Goal: Task Accomplishment & Management: Use online tool/utility

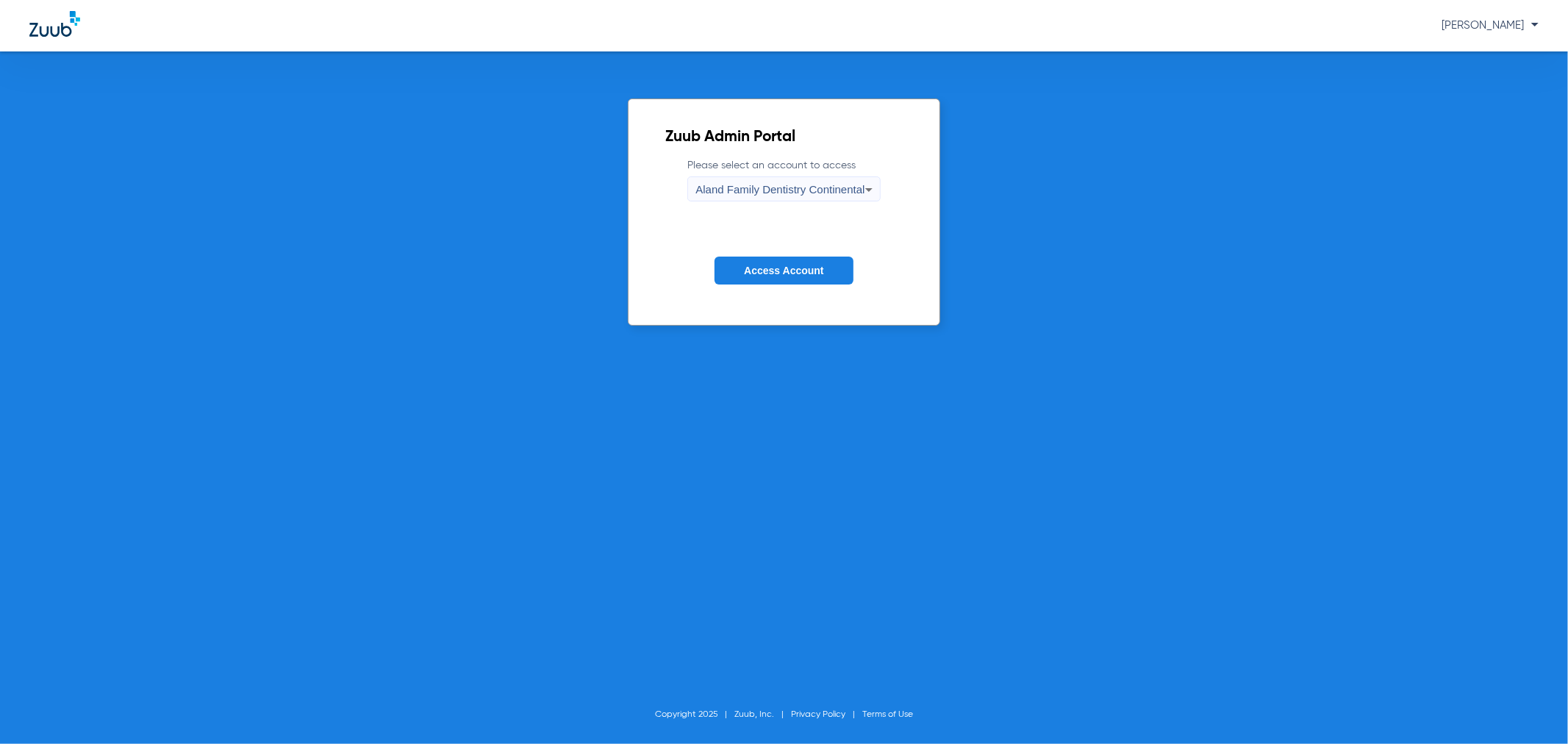
click at [795, 267] on span "Access Account" at bounding box center [784, 270] width 80 height 12
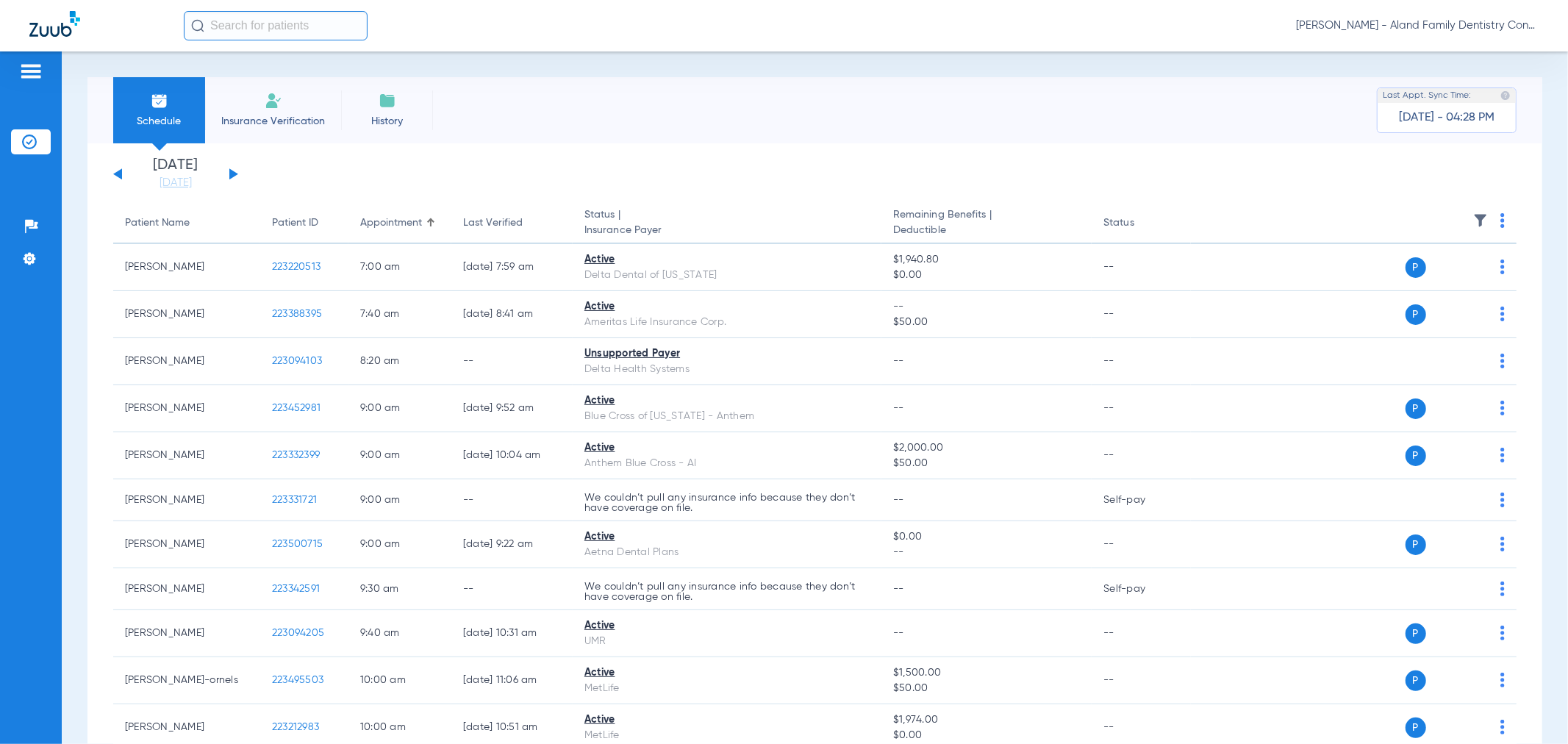
click at [1490, 2] on div "[PERSON_NAME] - Aland Family Dentistry Continental" at bounding box center [784, 26] width 1568 height 51
click at [1487, 18] on span "[PERSON_NAME] - Aland Family Dentistry Continental" at bounding box center [1417, 26] width 242 height 15
click at [1462, 50] on span "Account Selection" at bounding box center [1484, 51] width 82 height 10
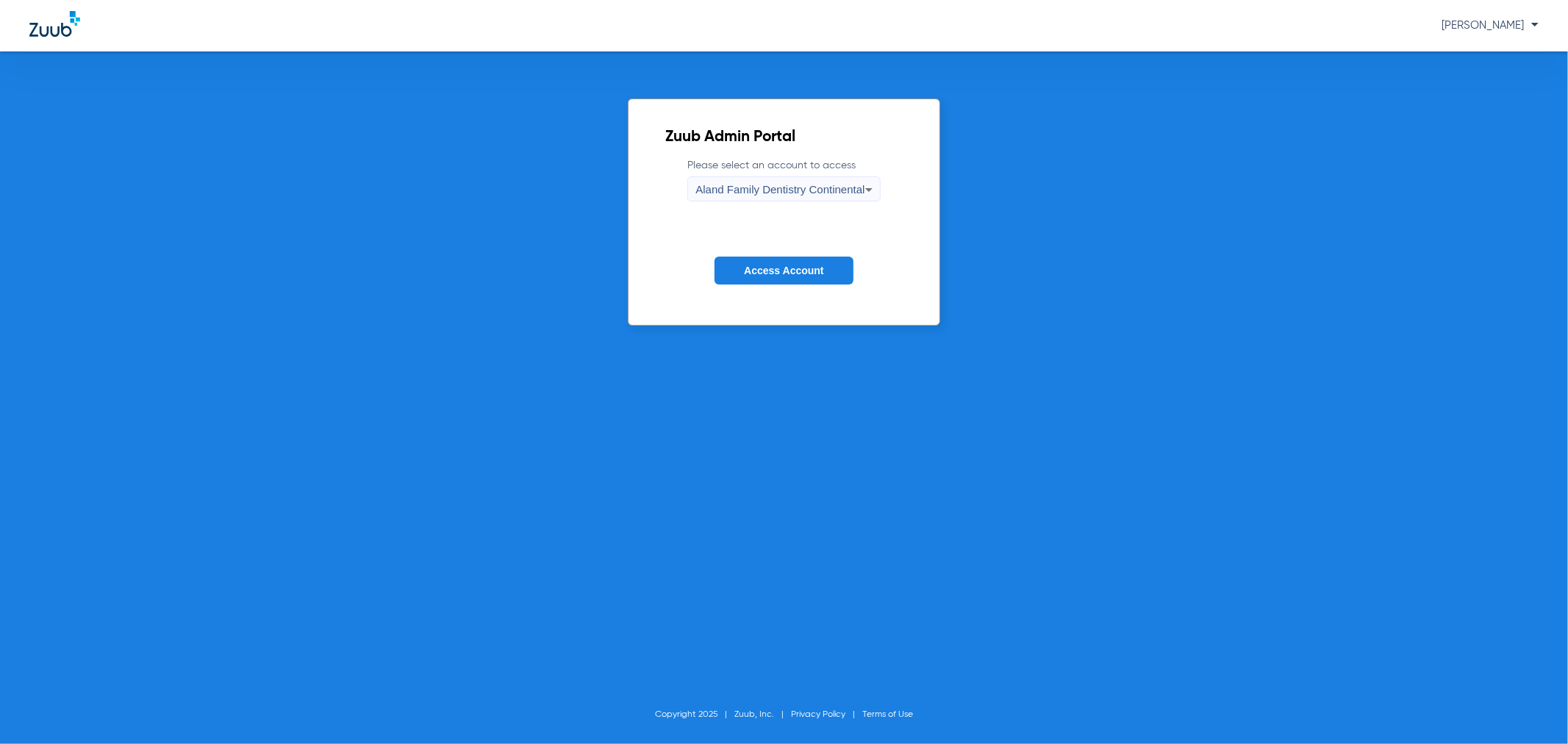
click at [729, 186] on span "Aland Family Dentistry Continental" at bounding box center [780, 189] width 169 height 13
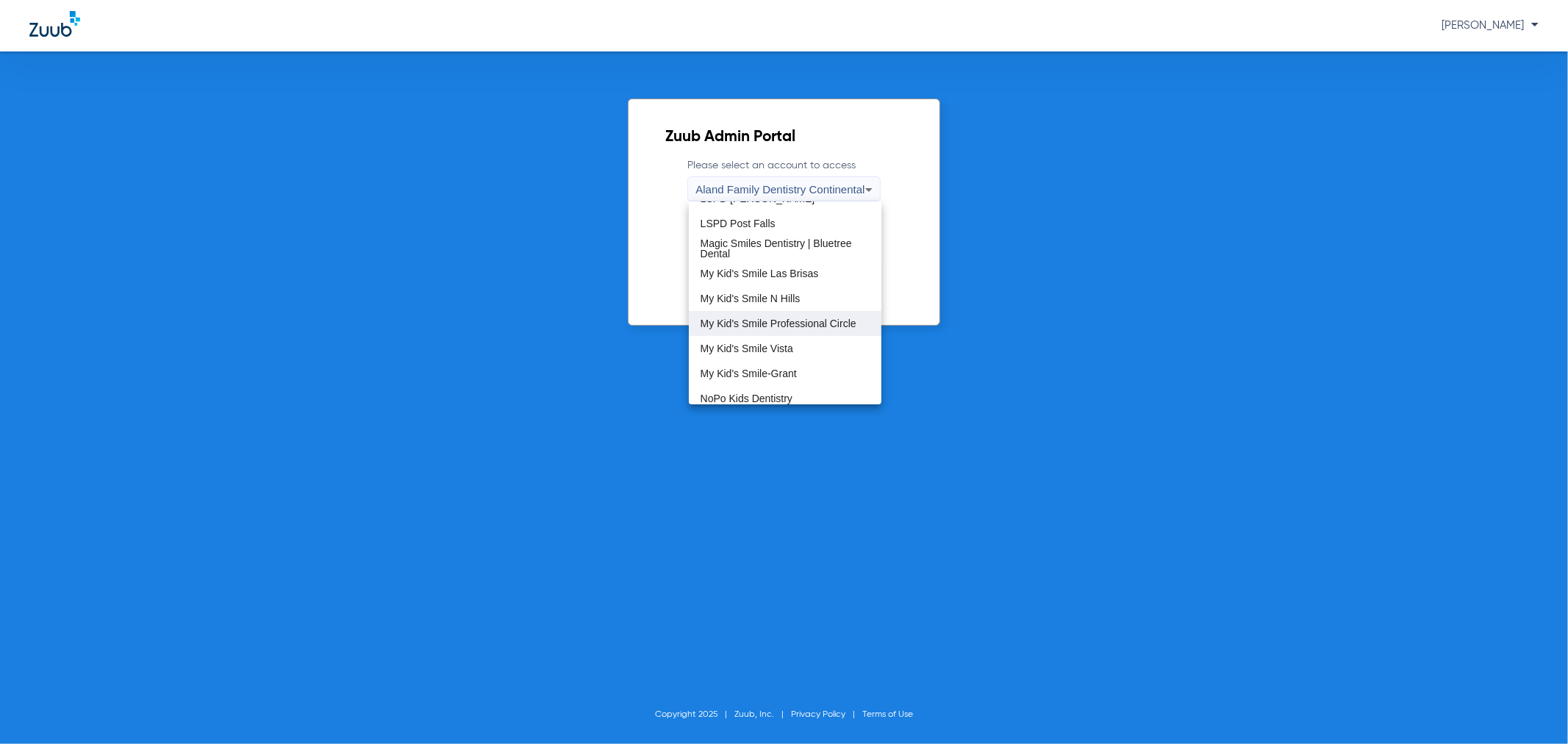
scroll to position [326, 0]
click at [756, 365] on span "My Kid's Smile-Grant" at bounding box center [748, 363] width 96 height 10
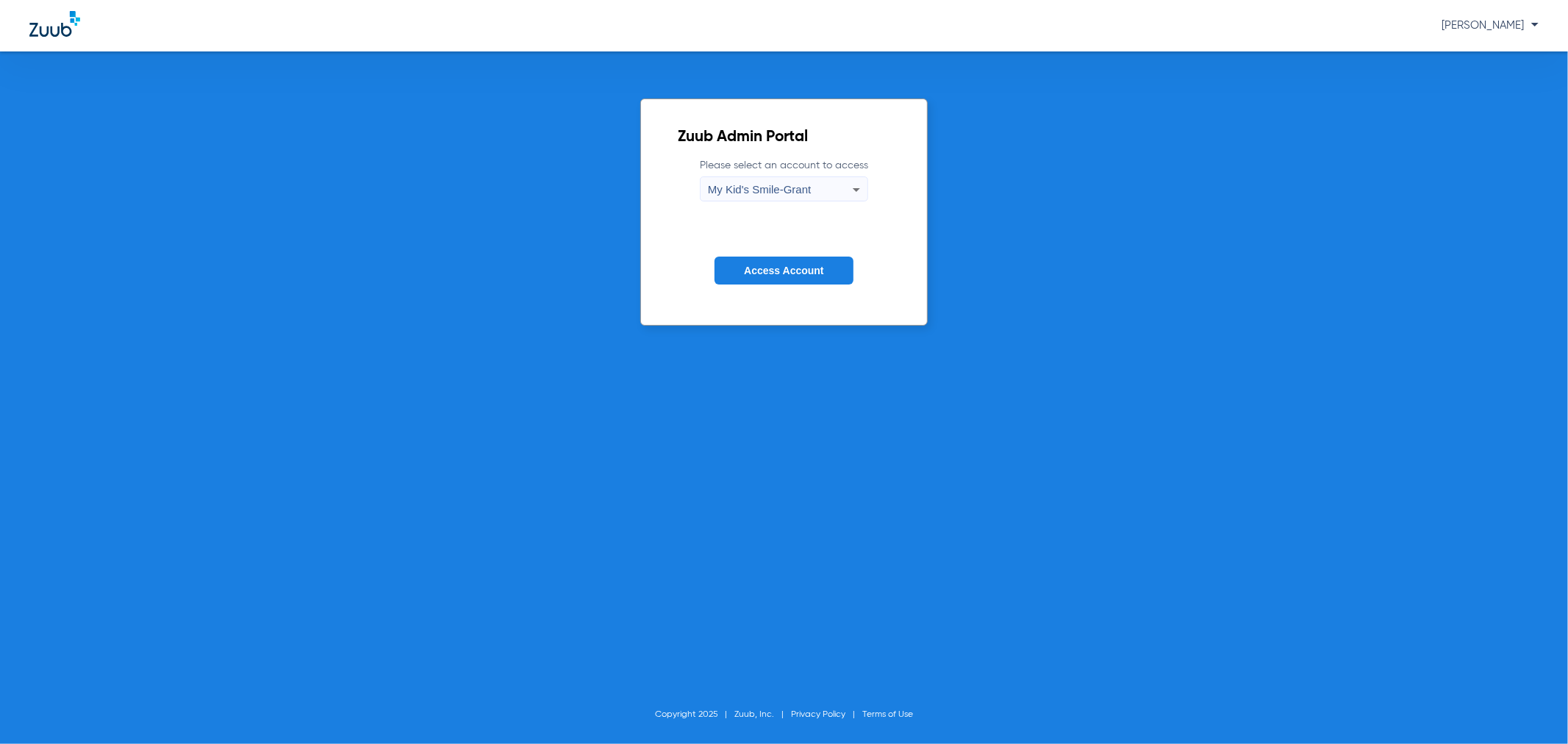
click at [772, 276] on span "Access Account" at bounding box center [784, 270] width 80 height 12
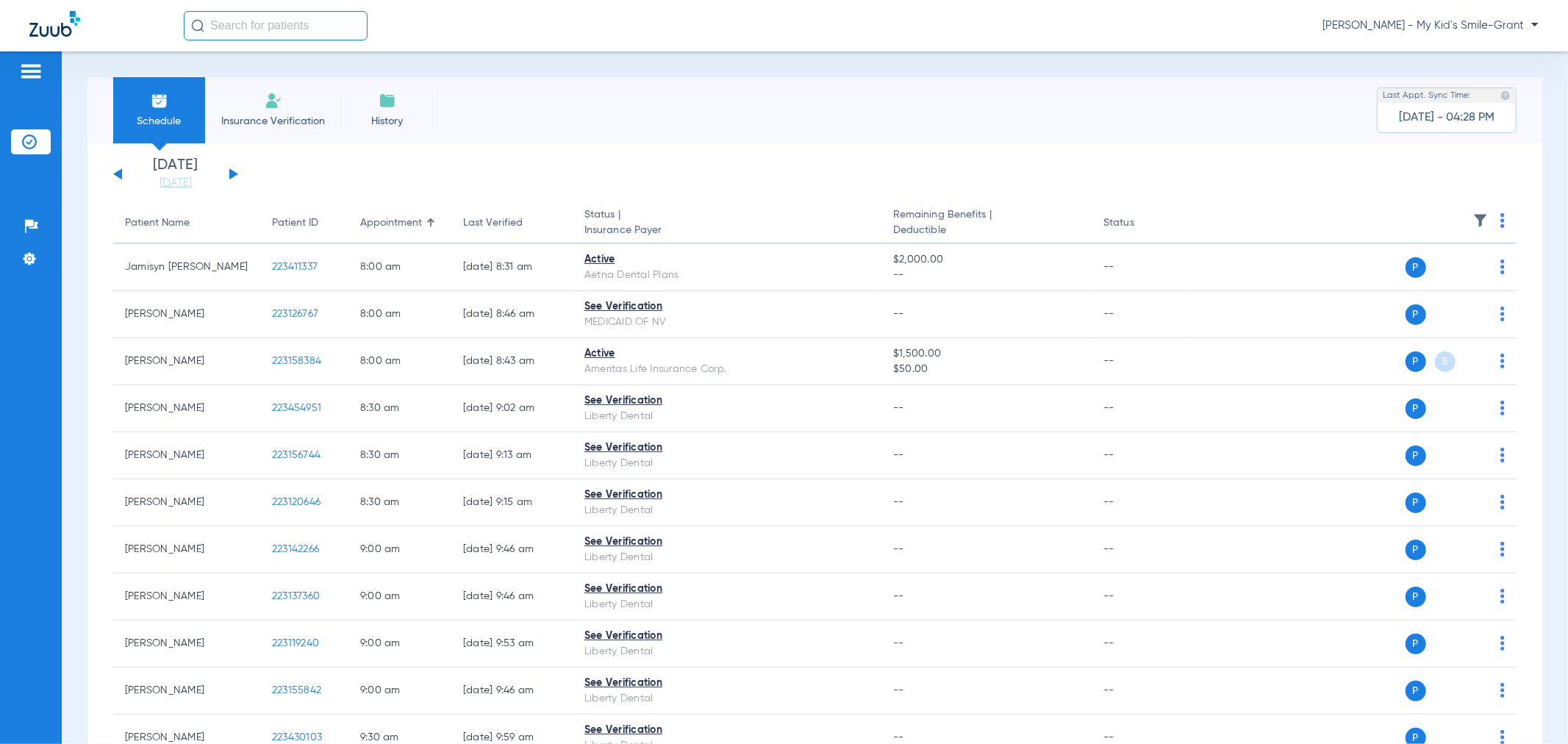
click at [239, 178] on app-single-date-navigator "[DATE] [DATE] [DATE] [DATE] [DATE] [DATE] [DATE] [DATE] [DATE] [DATE] [DATE] [D…" at bounding box center [815, 174] width 1403 height 32
click at [232, 166] on div "[DATE] [DATE] [DATE] [DATE] [DATE] [DATE] [DATE] [DATE] [DATE] [DATE] [DATE] [D…" at bounding box center [176, 174] width 125 height 32
click at [233, 175] on button at bounding box center [234, 174] width 9 height 11
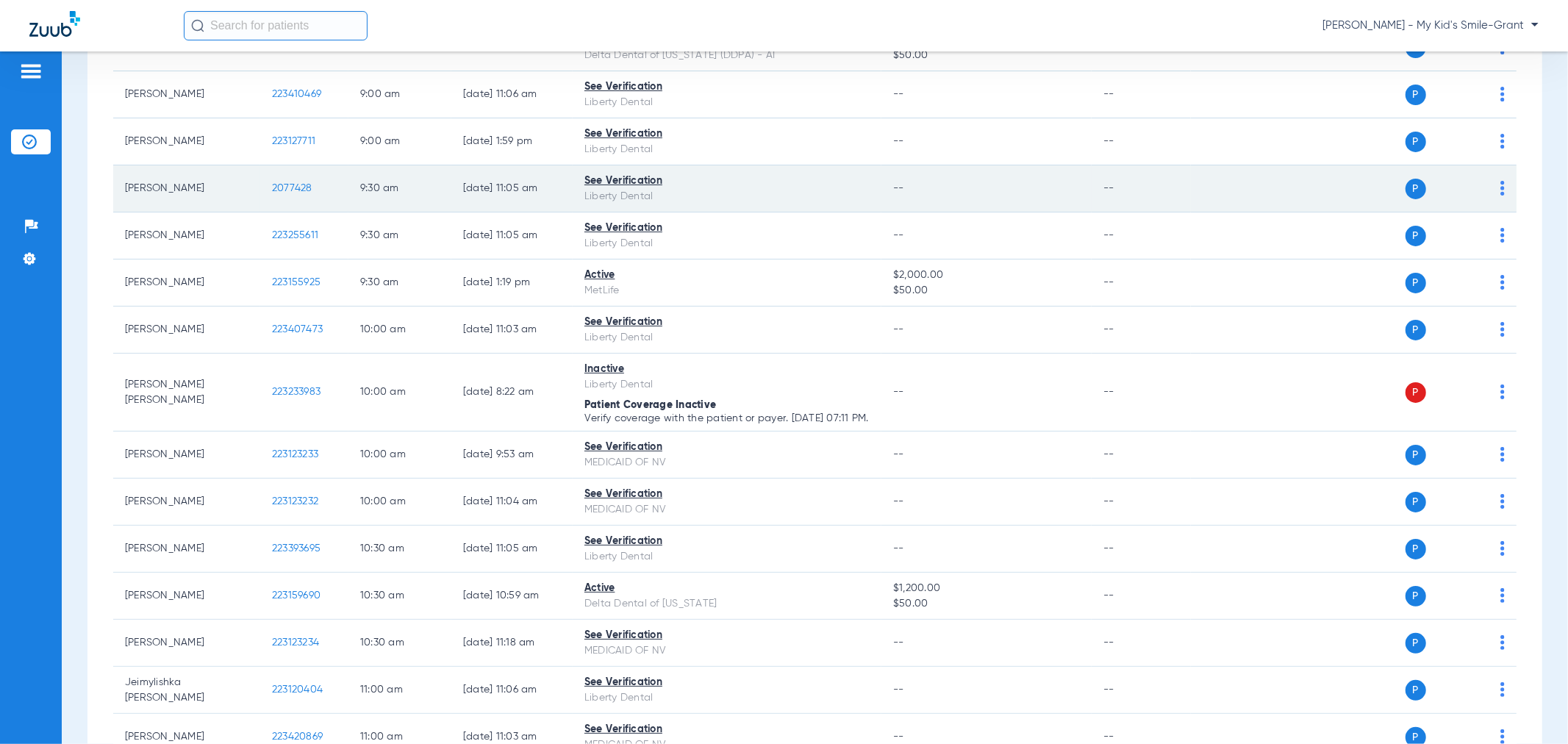
scroll to position [81, 0]
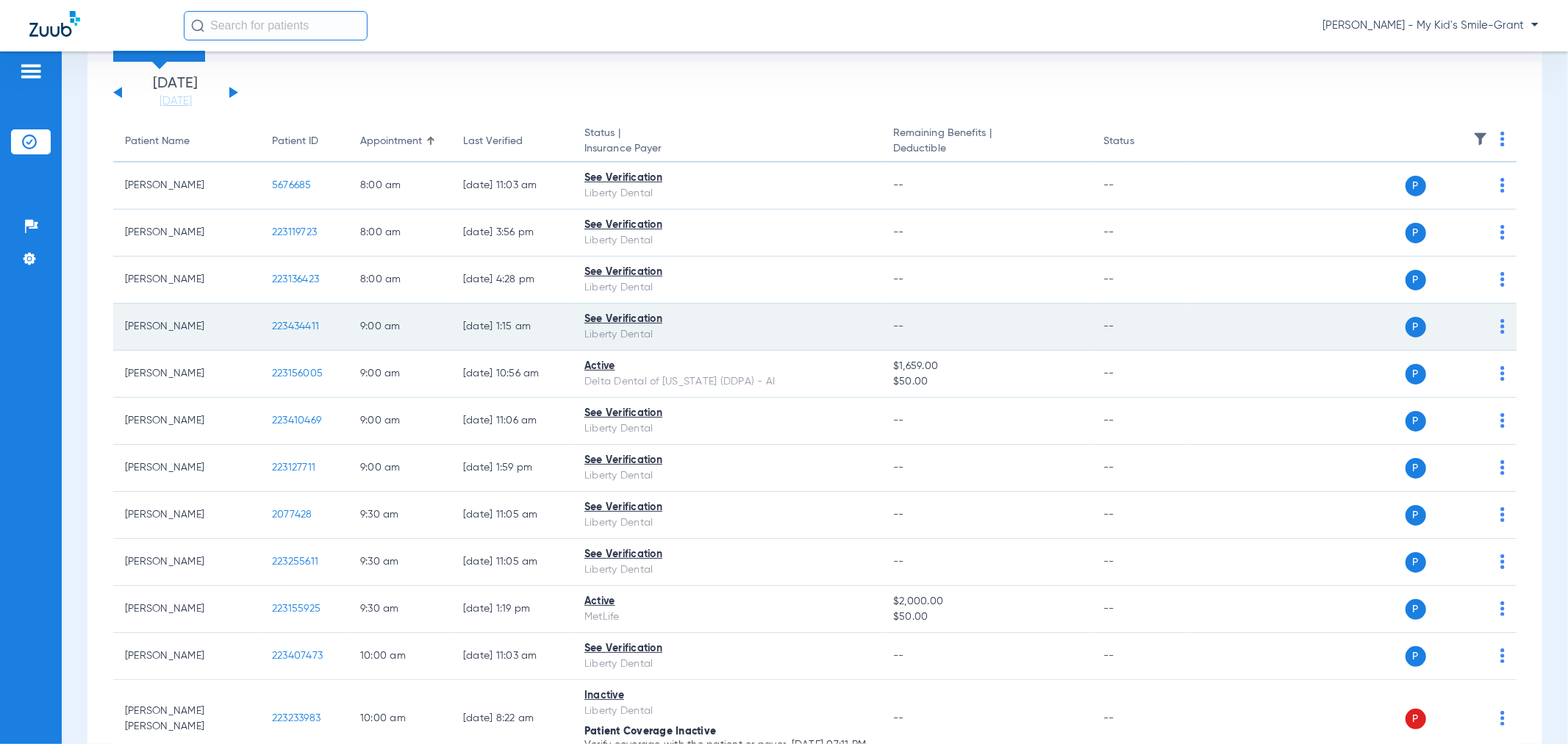
click at [1500, 324] on img at bounding box center [1502, 326] width 5 height 15
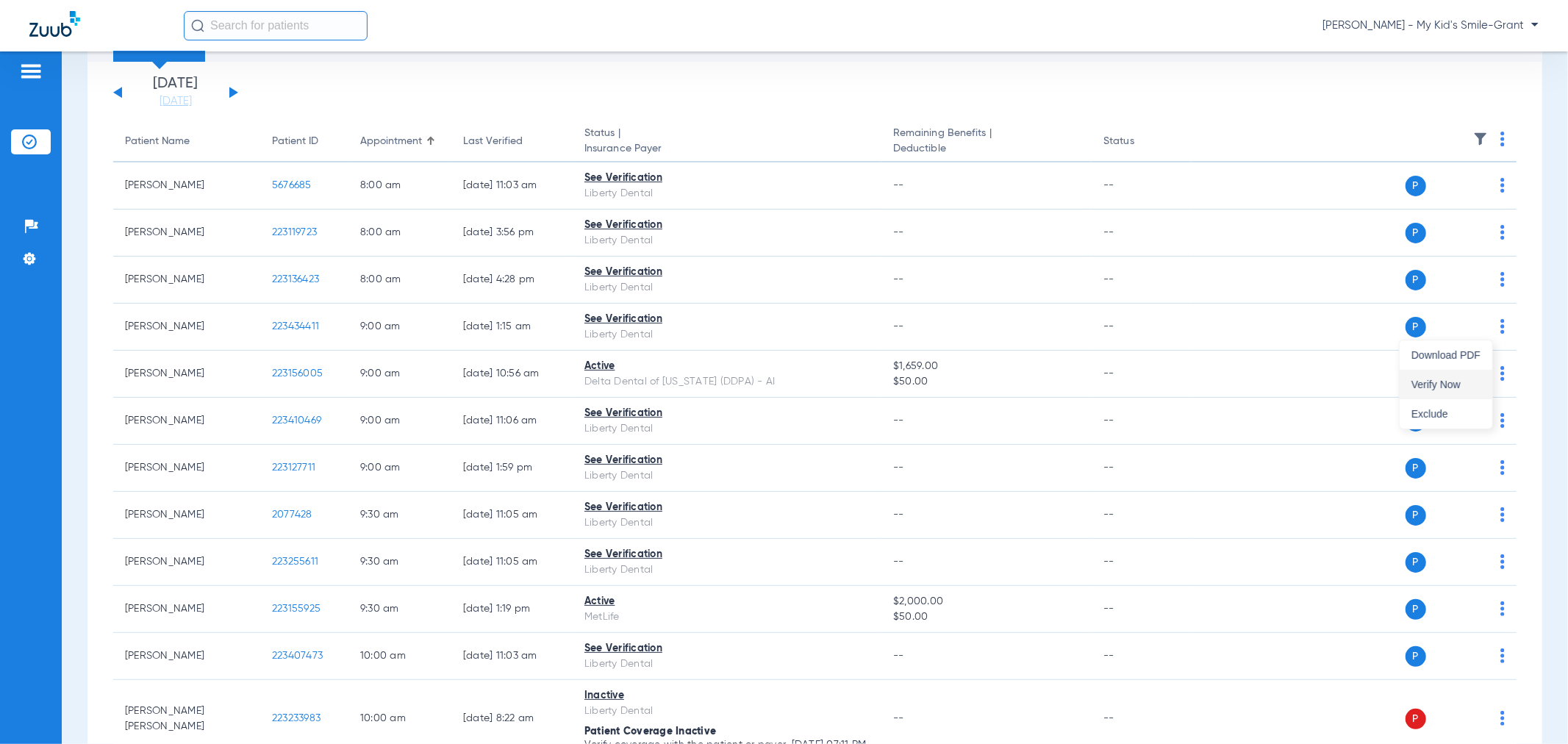
click at [1466, 372] on button "Verify Now" at bounding box center [1445, 384] width 92 height 29
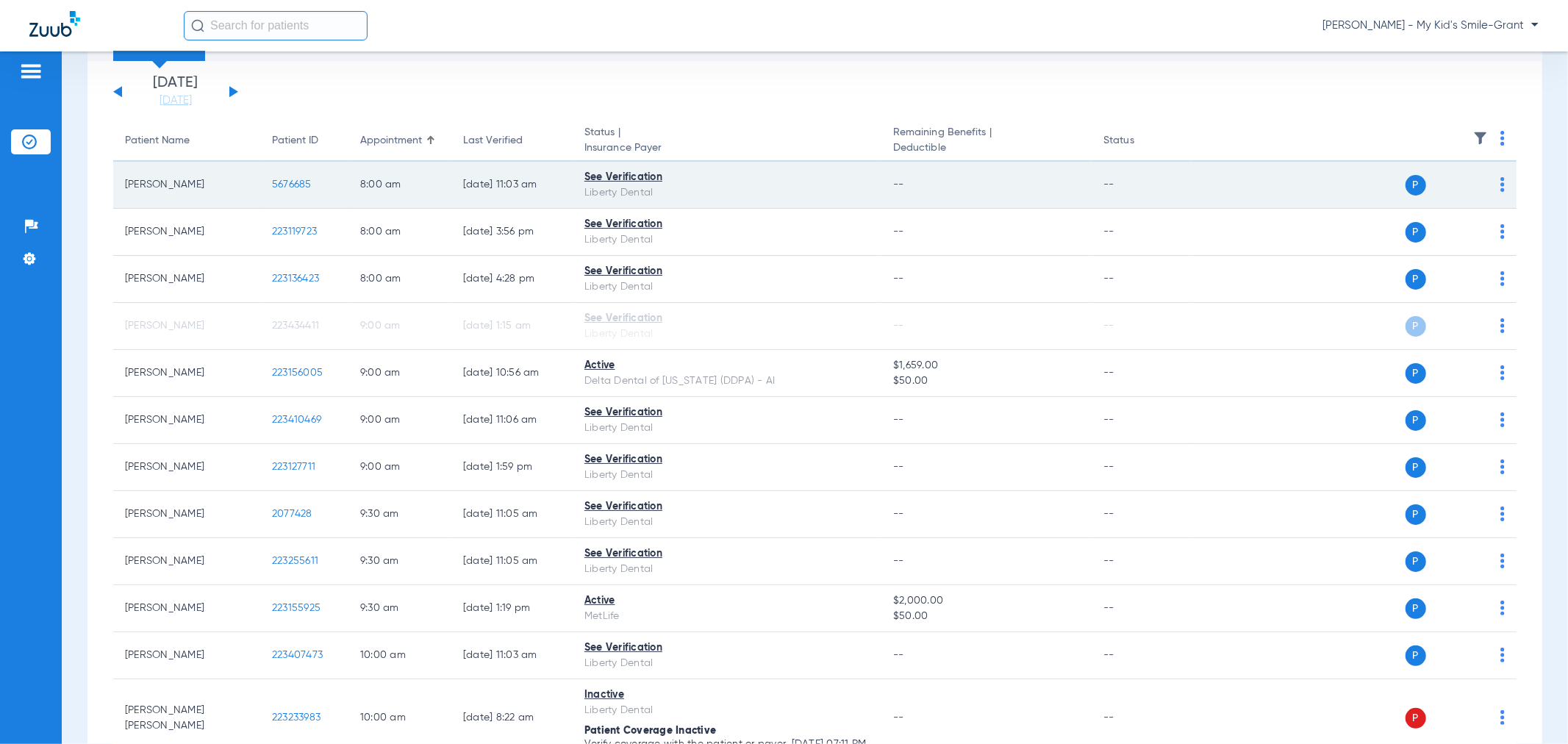
scroll to position [0, 0]
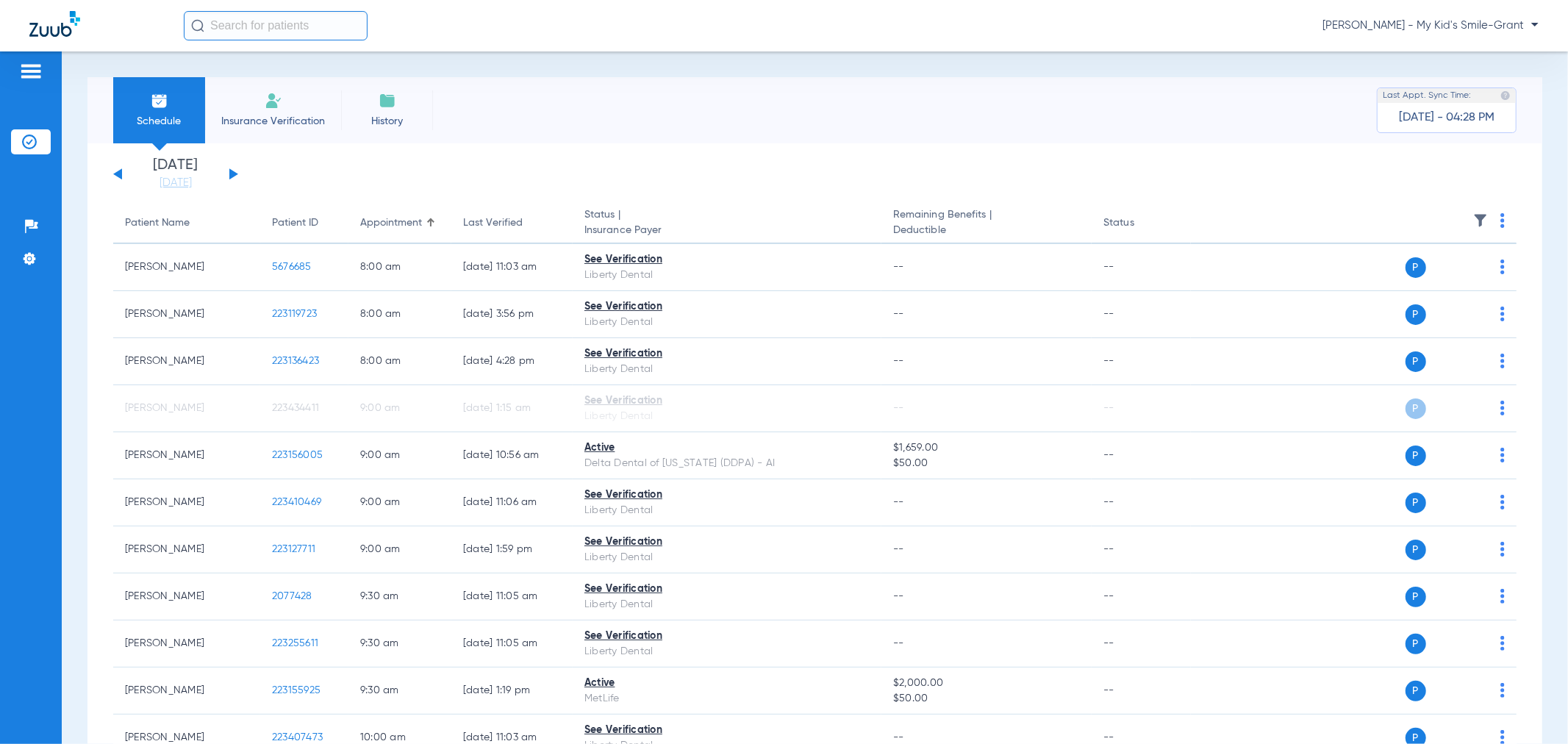
click at [235, 172] on button at bounding box center [234, 174] width 9 height 11
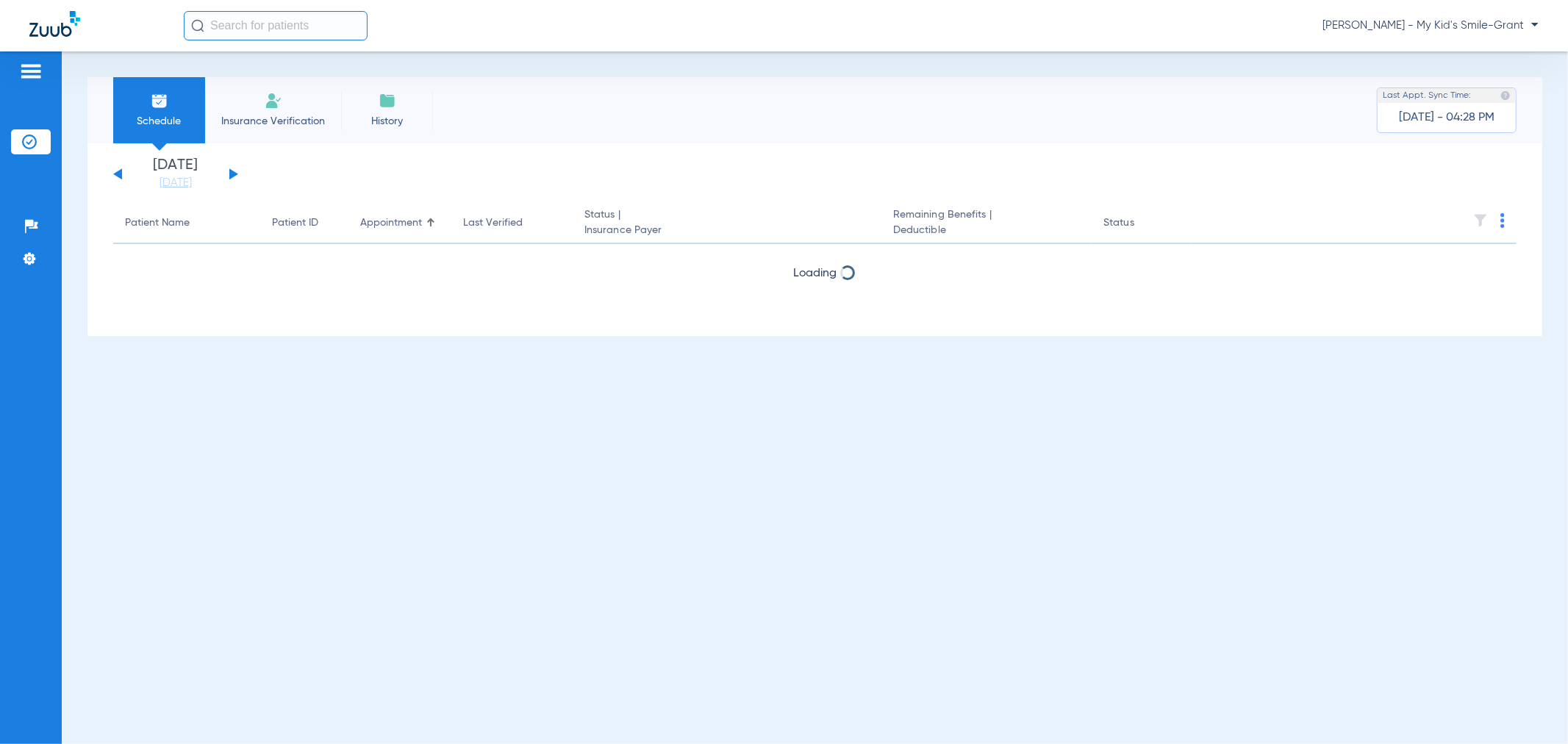
click at [235, 172] on button at bounding box center [234, 174] width 9 height 11
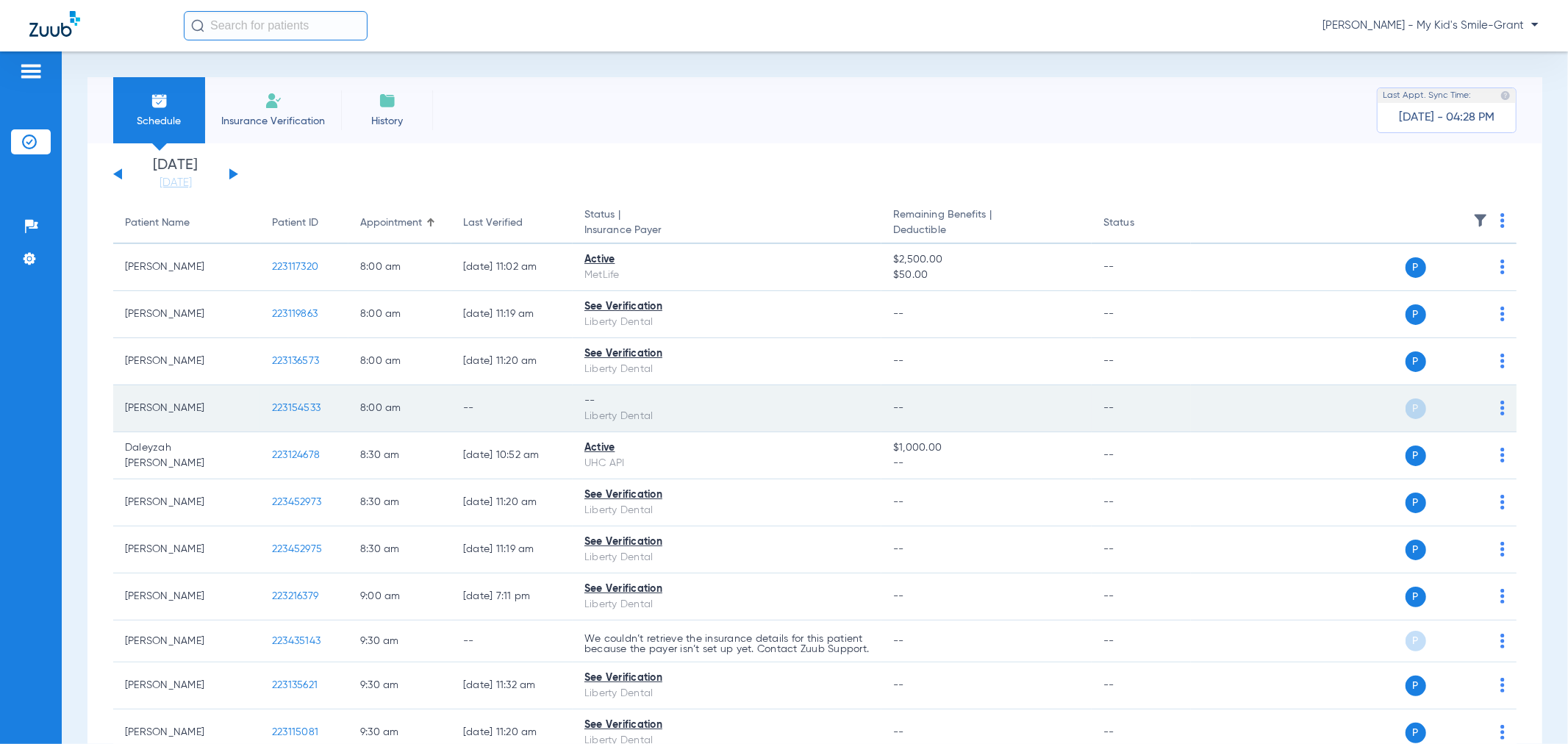
click at [1500, 407] on img at bounding box center [1502, 408] width 5 height 15
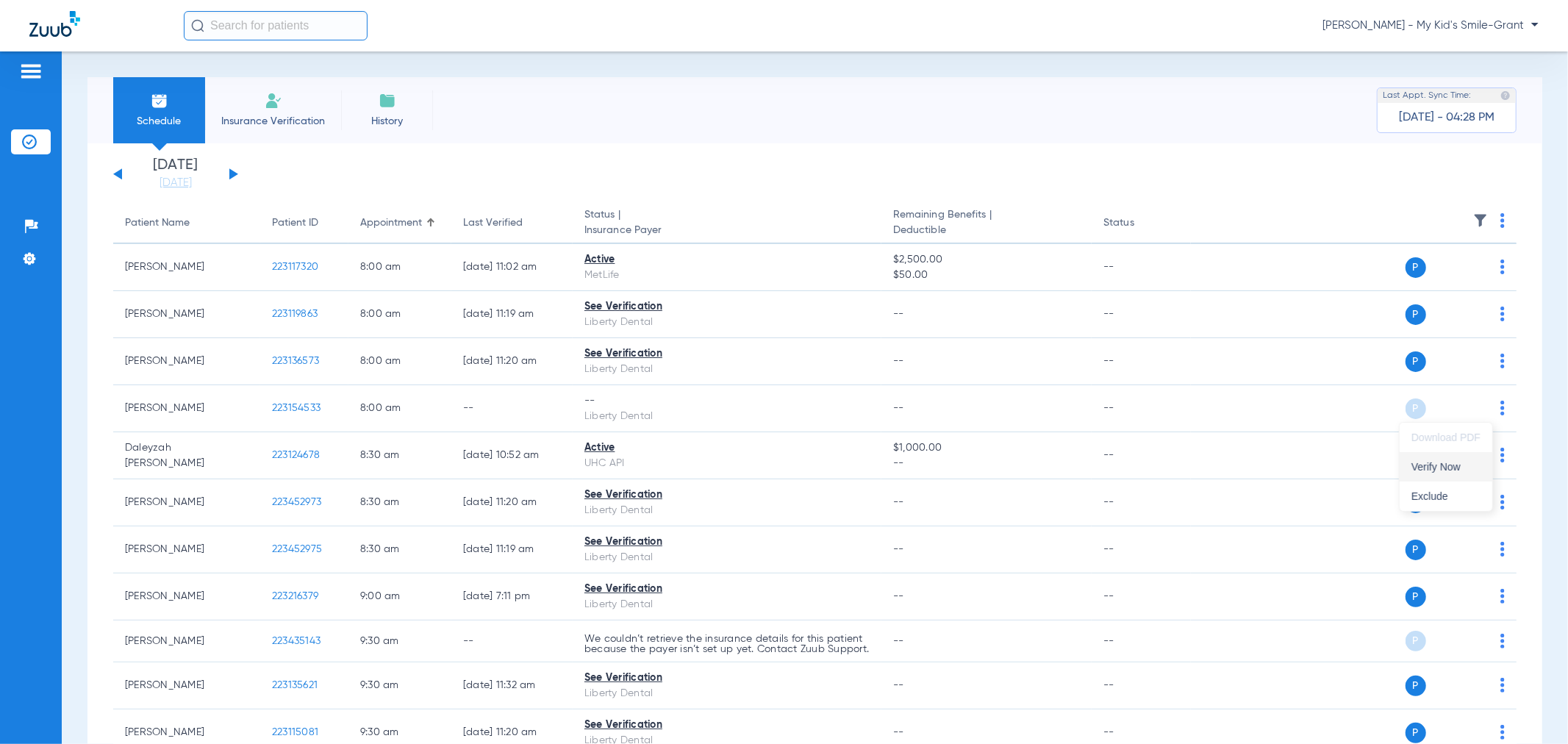
click at [1478, 462] on span "Verify Now" at bounding box center [1446, 466] width 69 height 10
click at [116, 177] on div "[DATE] [DATE] [DATE] [DATE] [DATE] [DATE] [DATE] [DATE] [DATE] [DATE] [DATE] [D…" at bounding box center [176, 174] width 125 height 32
click at [115, 174] on button at bounding box center [118, 174] width 9 height 11
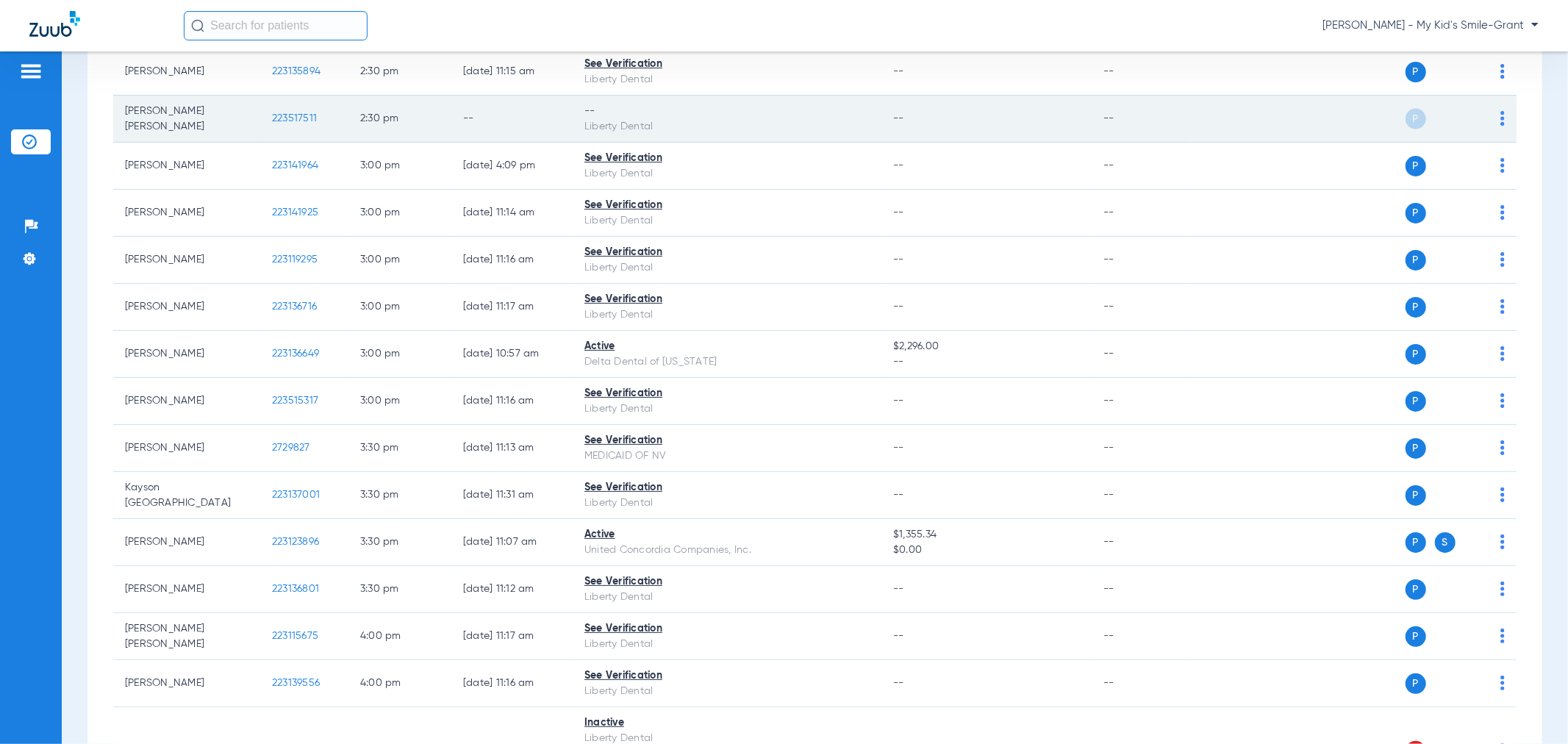
scroll to position [1877, 0]
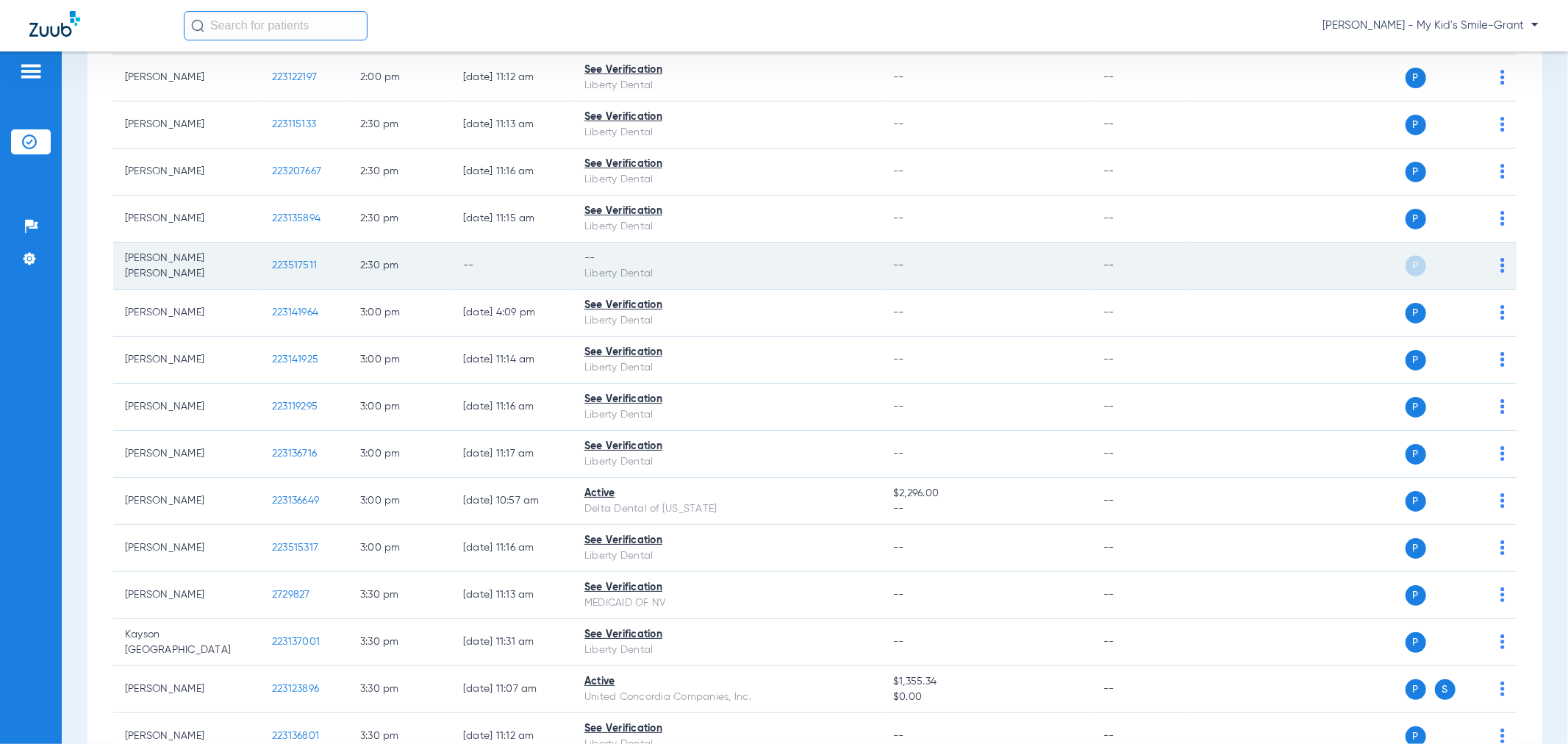
click at [1494, 277] on td "P S" at bounding box center [1354, 265] width 325 height 47
click at [1500, 272] on img at bounding box center [1502, 265] width 5 height 15
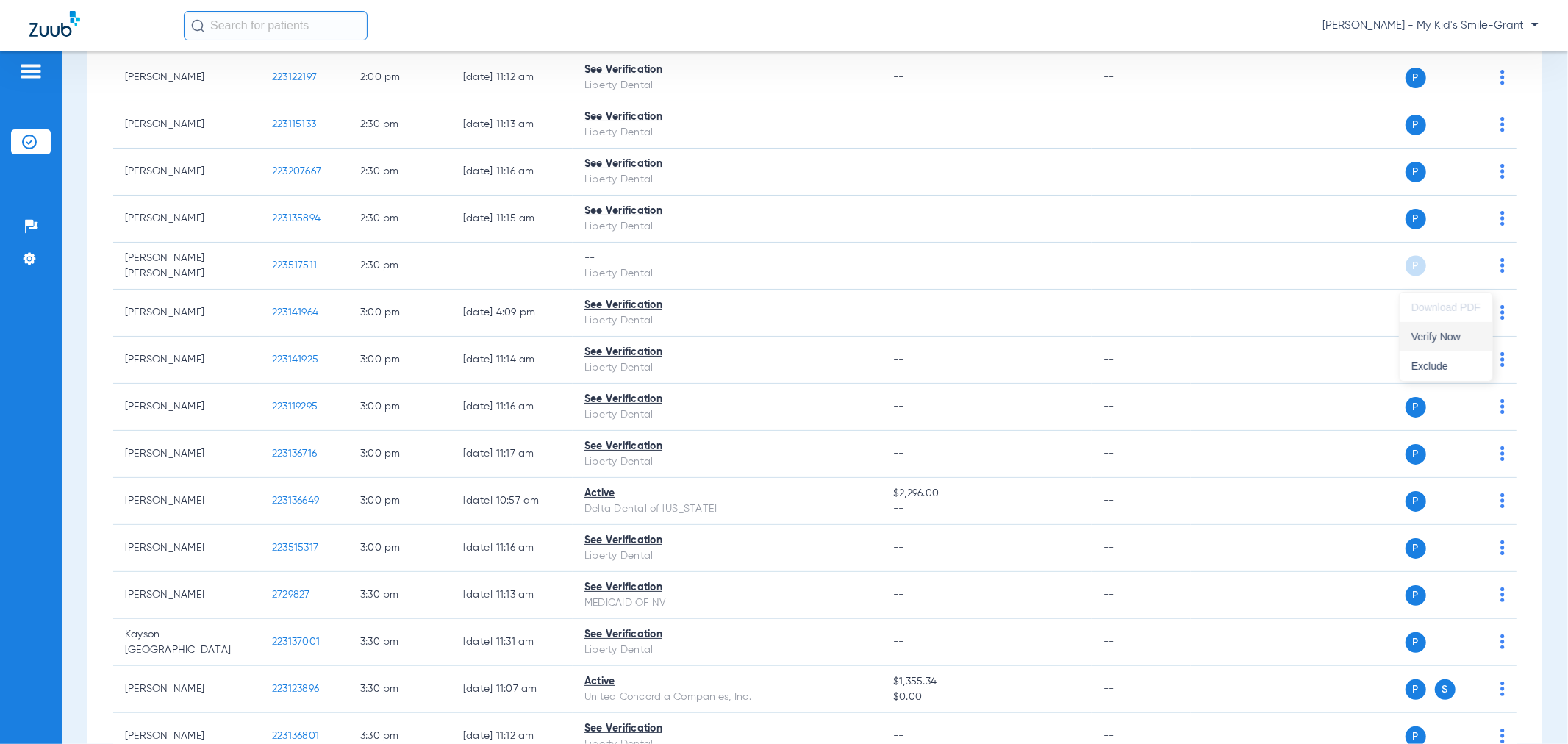
click at [1477, 332] on span "Verify Now" at bounding box center [1446, 336] width 69 height 10
